Goal: Browse casually

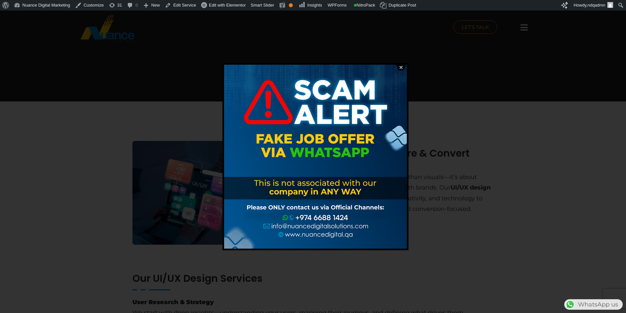
click at [401, 67] on img at bounding box center [400, 67] width 12 height 6
click at [402, 68] on img at bounding box center [400, 67] width 12 height 6
click at [400, 69] on img at bounding box center [400, 67] width 12 height 6
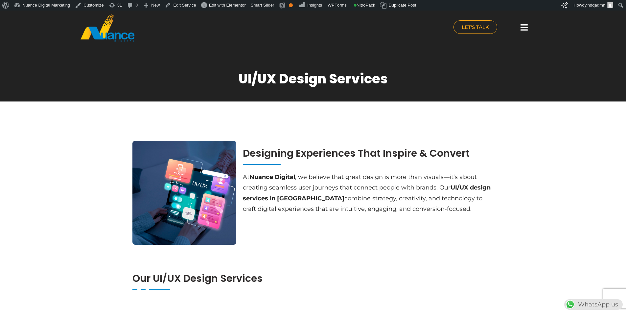
drag, startPoint x: 321, startPoint y: 207, endPoint x: 322, endPoint y: 203, distance: 3.6
click at [322, 204] on p "At Nuance Digital , we believe that great design is more than visuals—it’s abou…" at bounding box center [368, 193] width 251 height 43
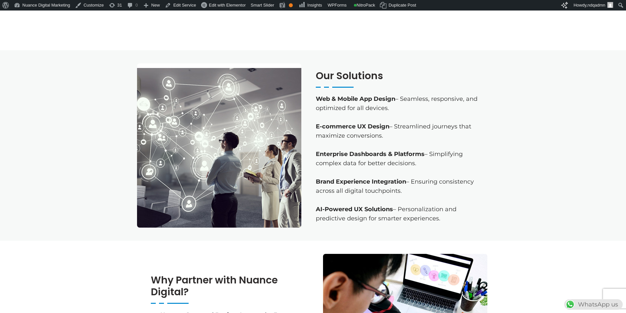
scroll to position [788, 0]
